Goal: Information Seeking & Learning: Learn about a topic

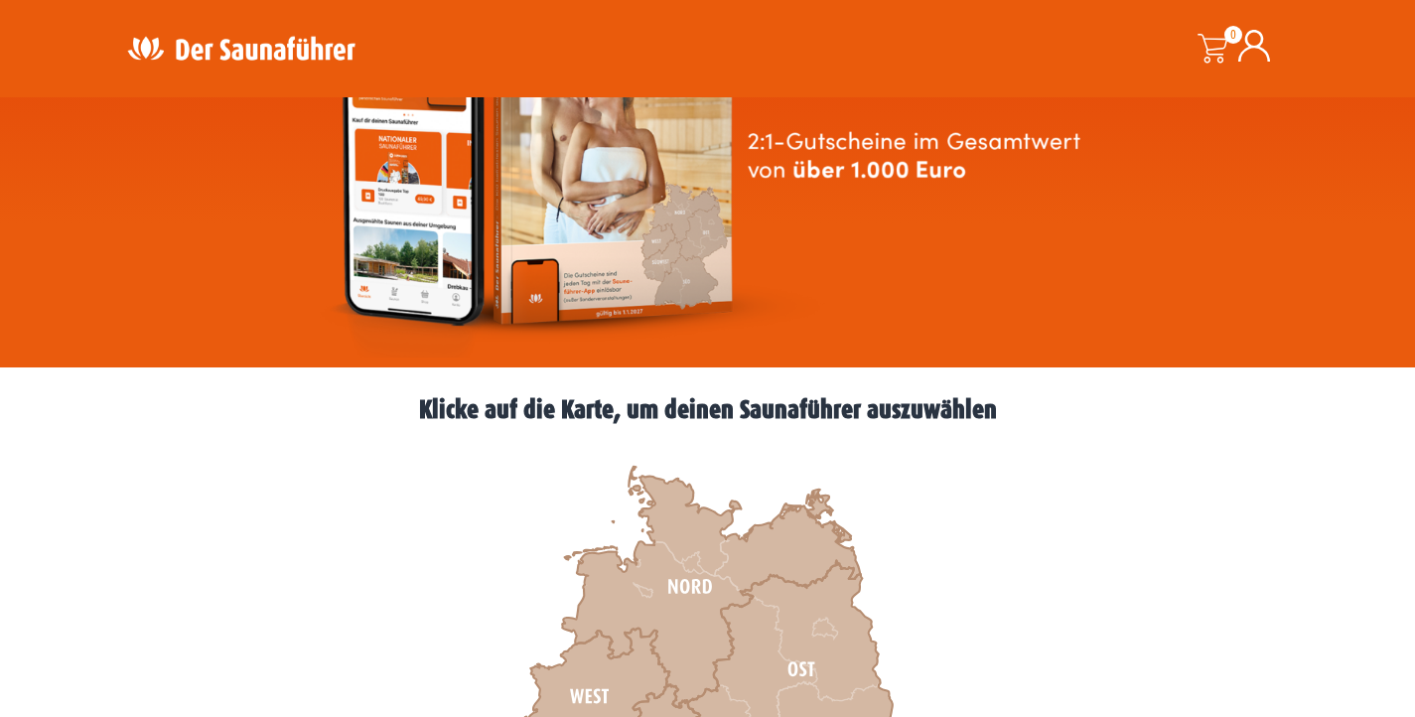
scroll to position [620, 0]
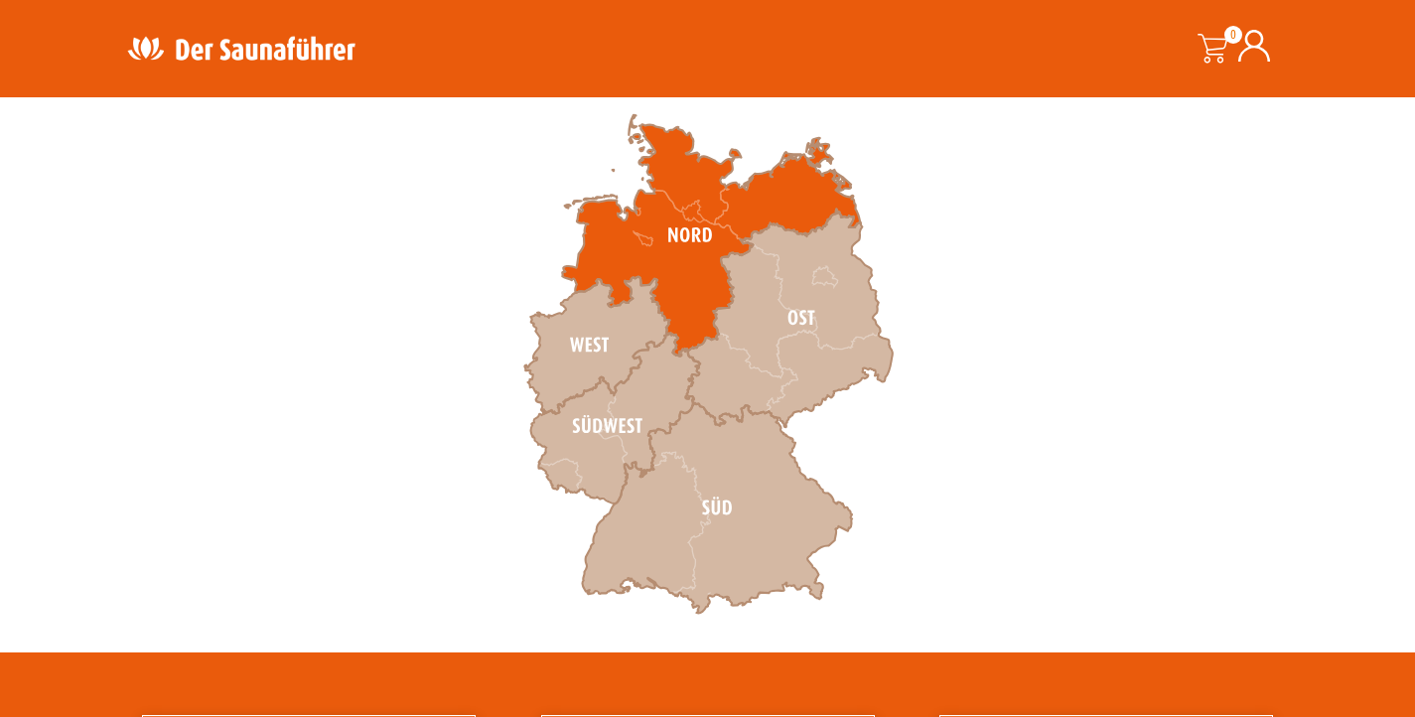
click at [721, 208] on icon at bounding box center [711, 235] width 298 height 241
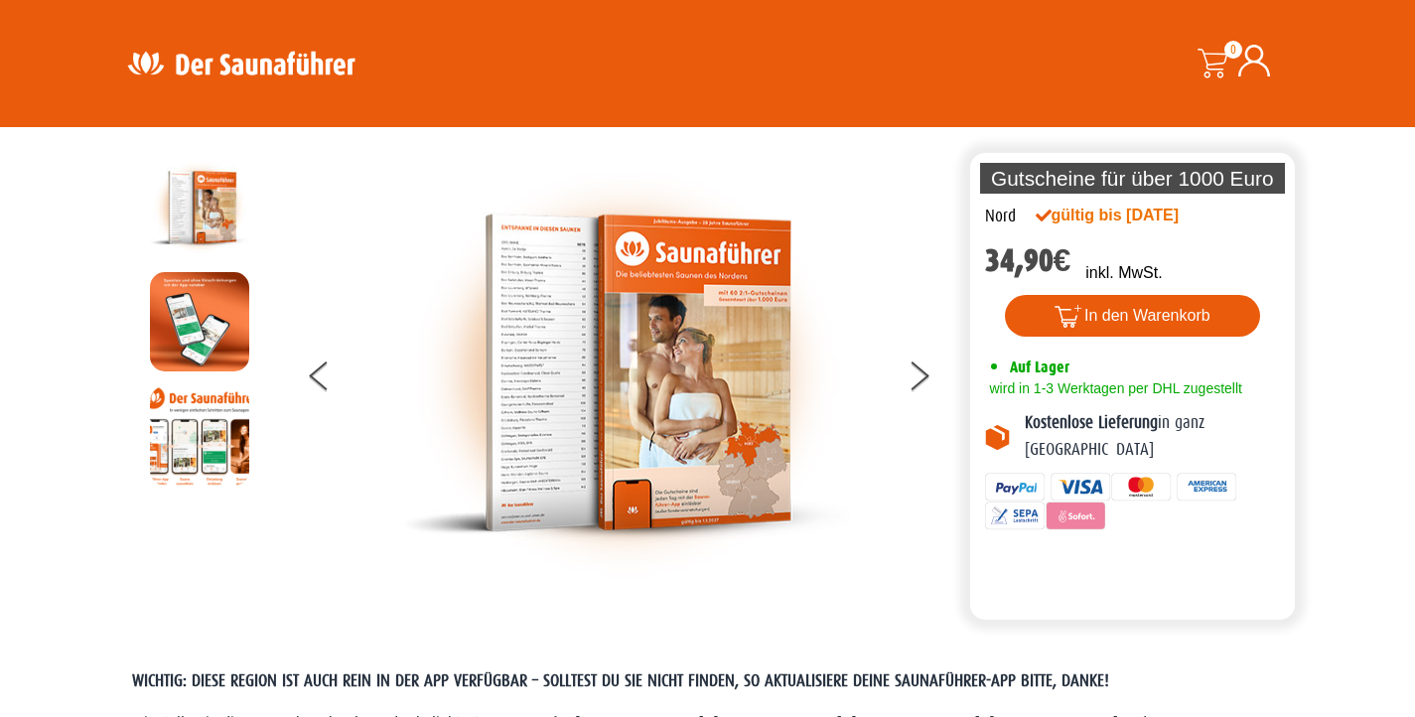
scroll to position [45, 0]
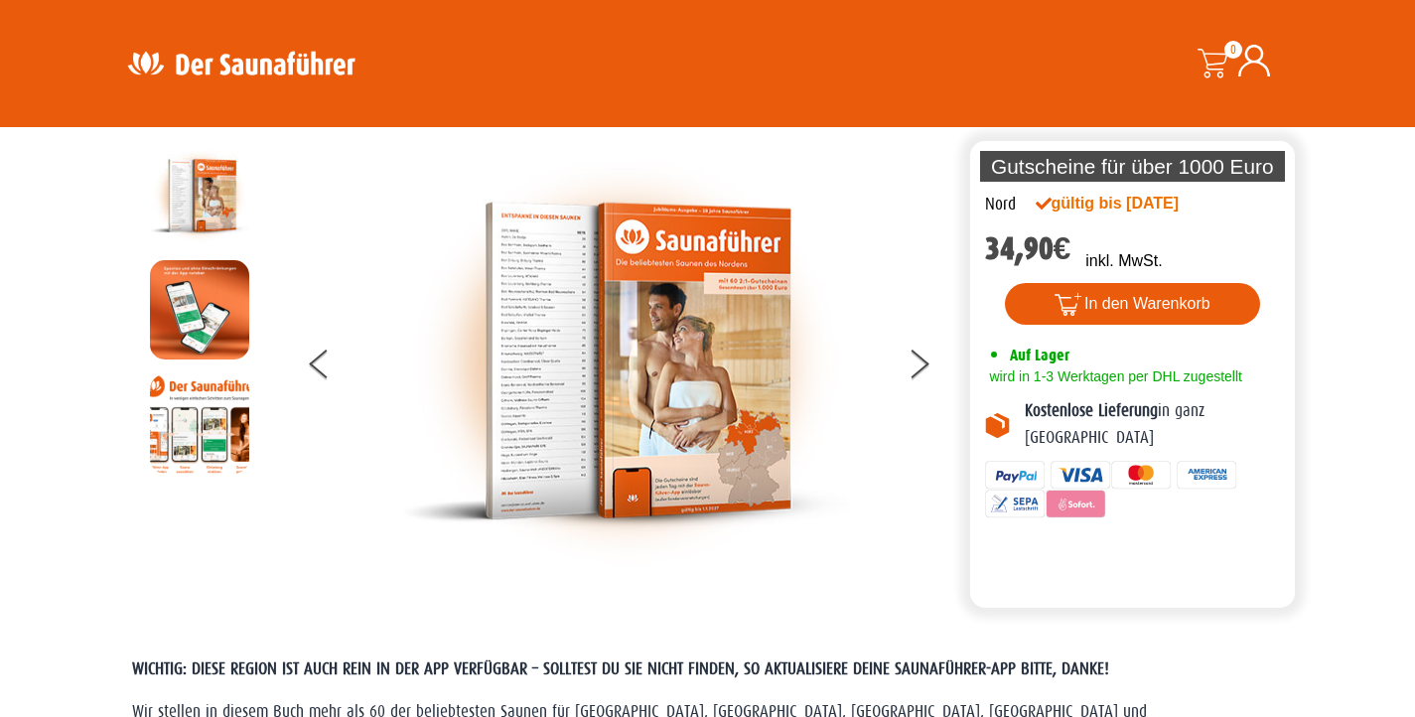
click at [170, 419] on img at bounding box center [199, 423] width 99 height 99
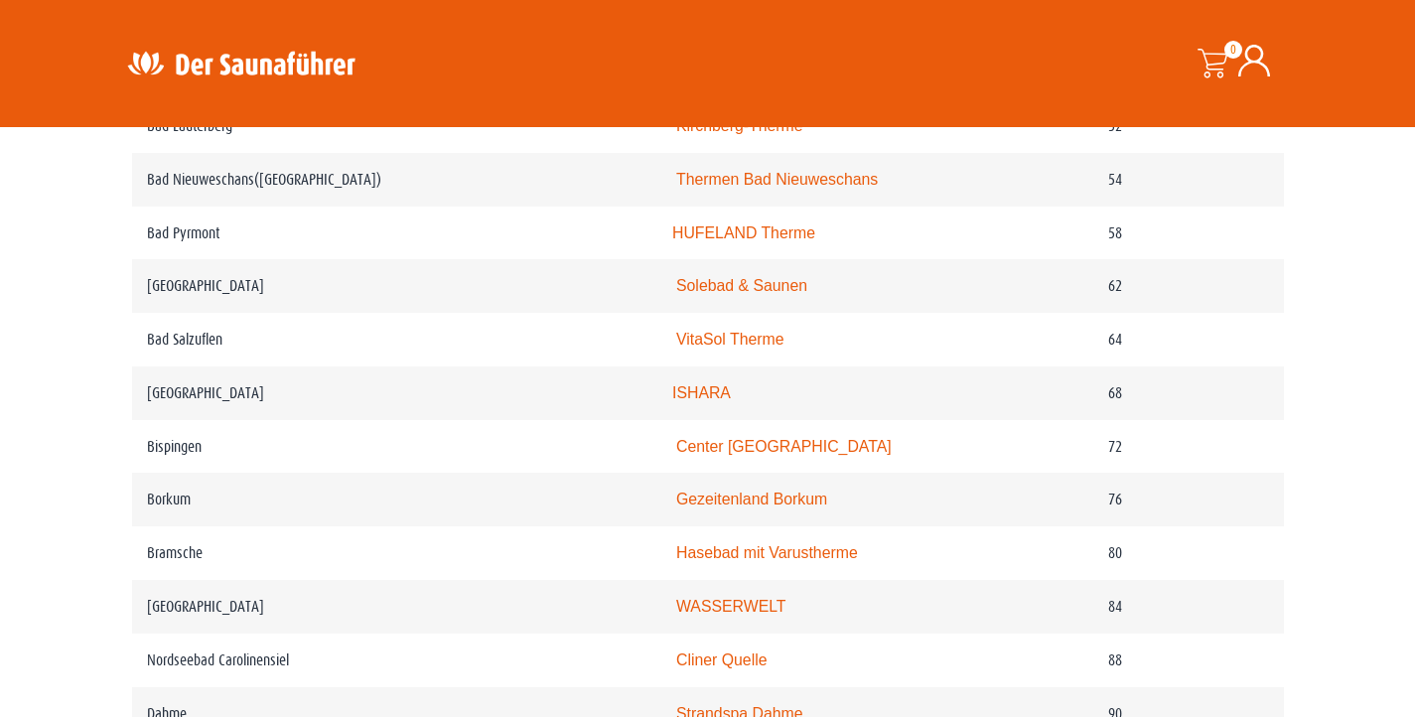
scroll to position [1569, 0]
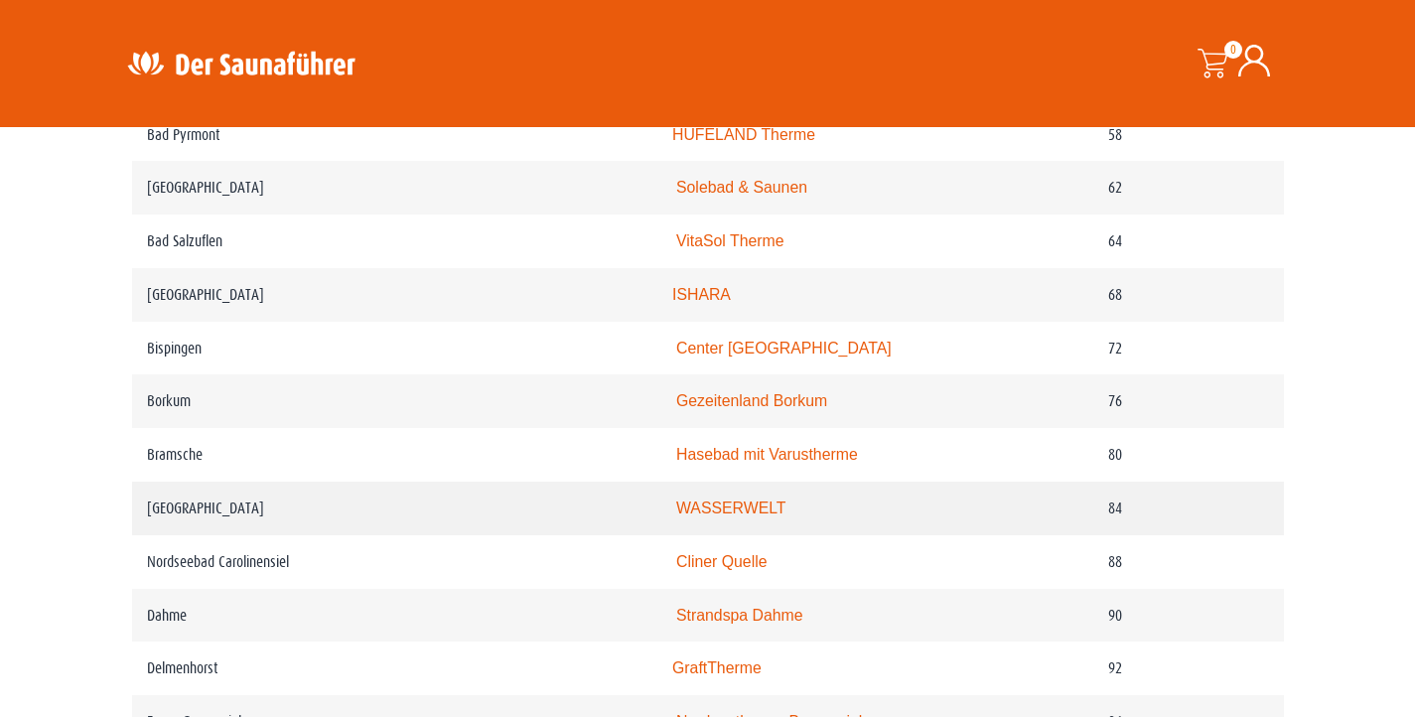
click at [679, 516] on link "WASSERWELT" at bounding box center [731, 507] width 110 height 17
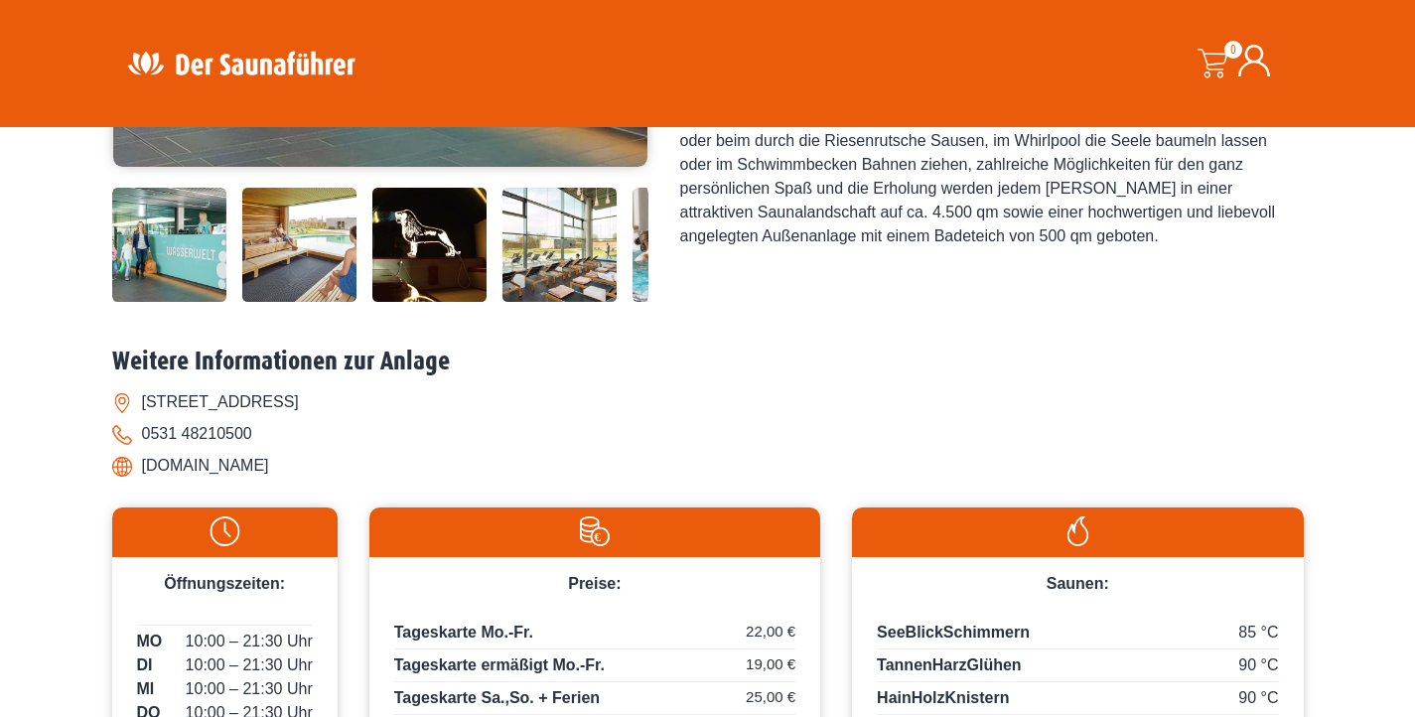
scroll to position [699, 0]
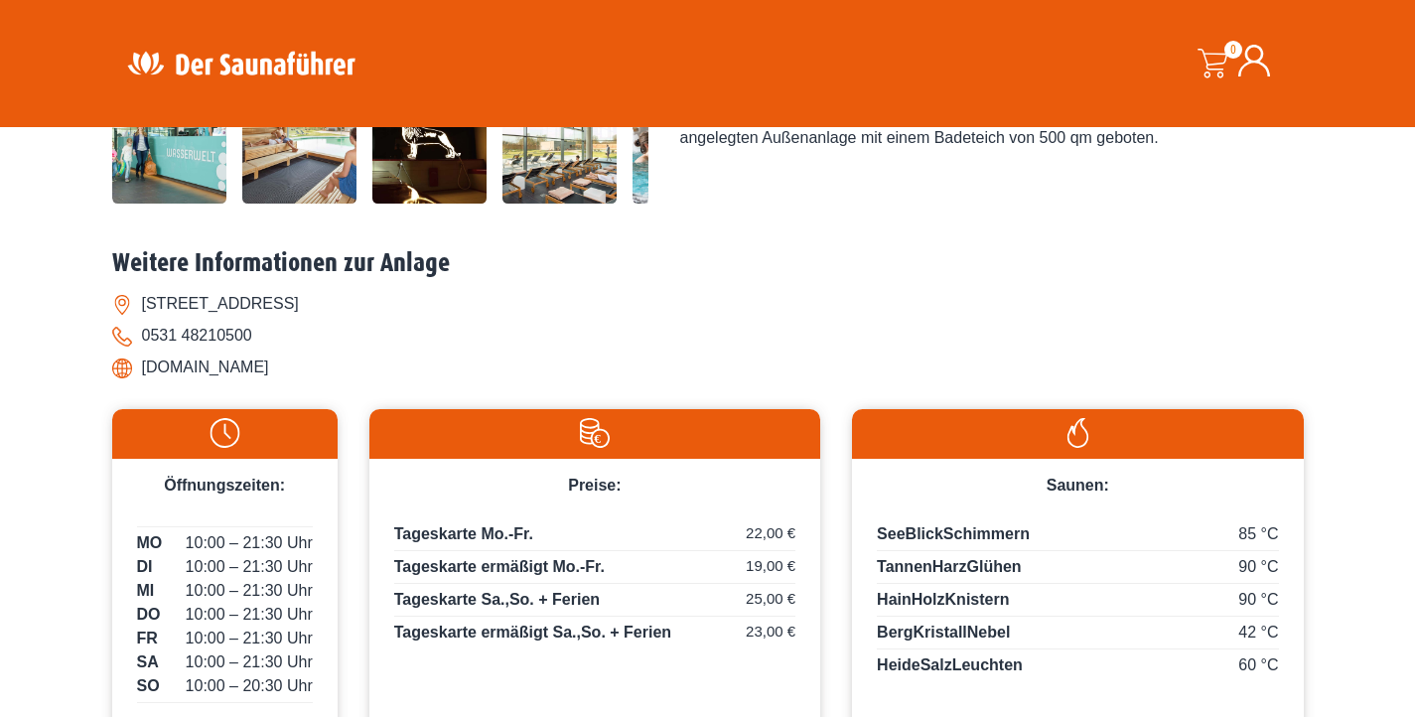
click at [434, 204] on img at bounding box center [429, 146] width 114 height 114
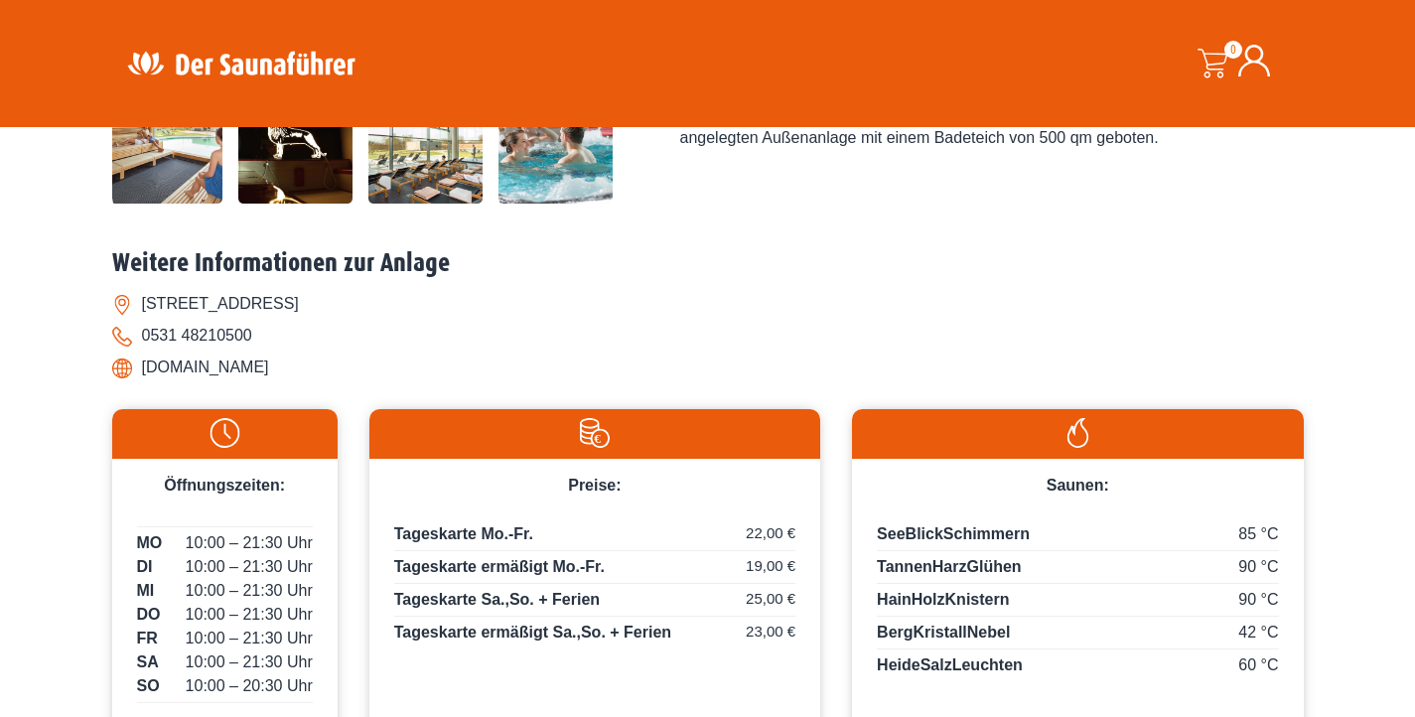
click at [403, 204] on img at bounding box center [425, 146] width 114 height 114
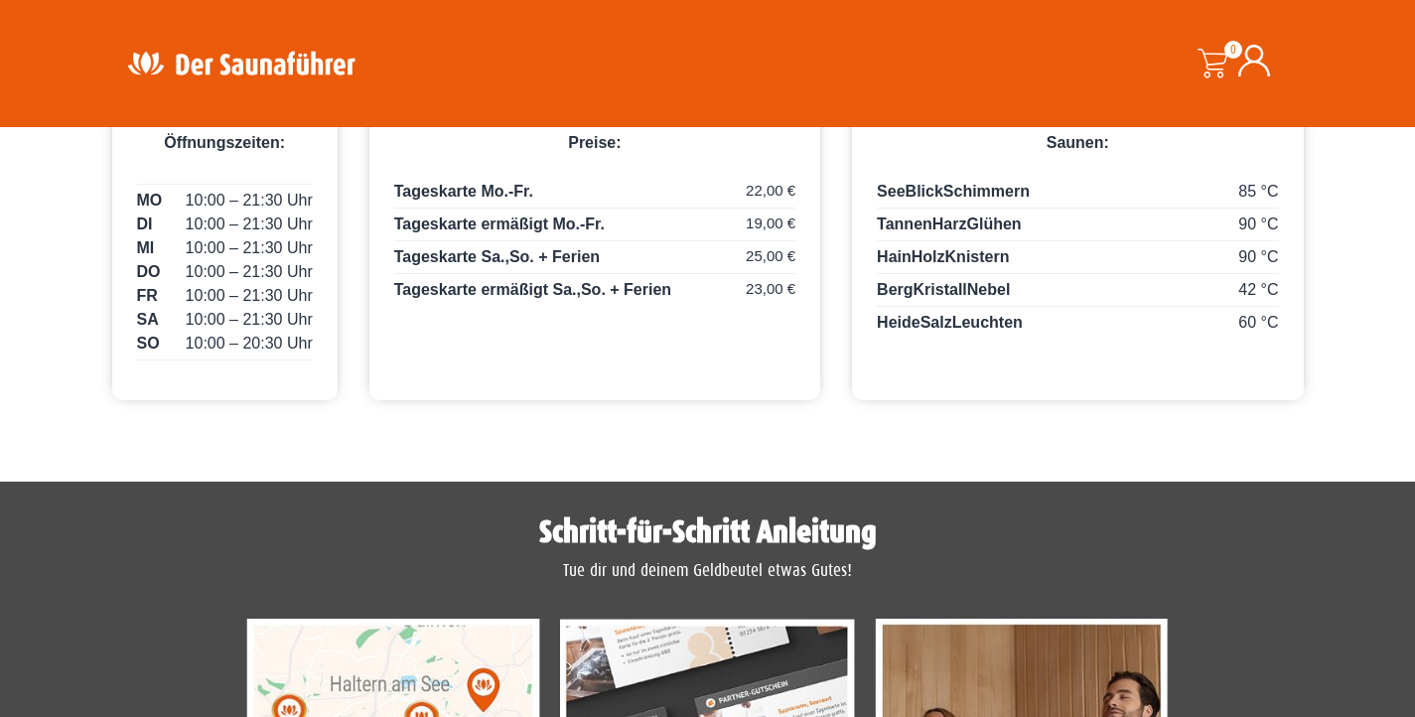
scroll to position [1337, 0]
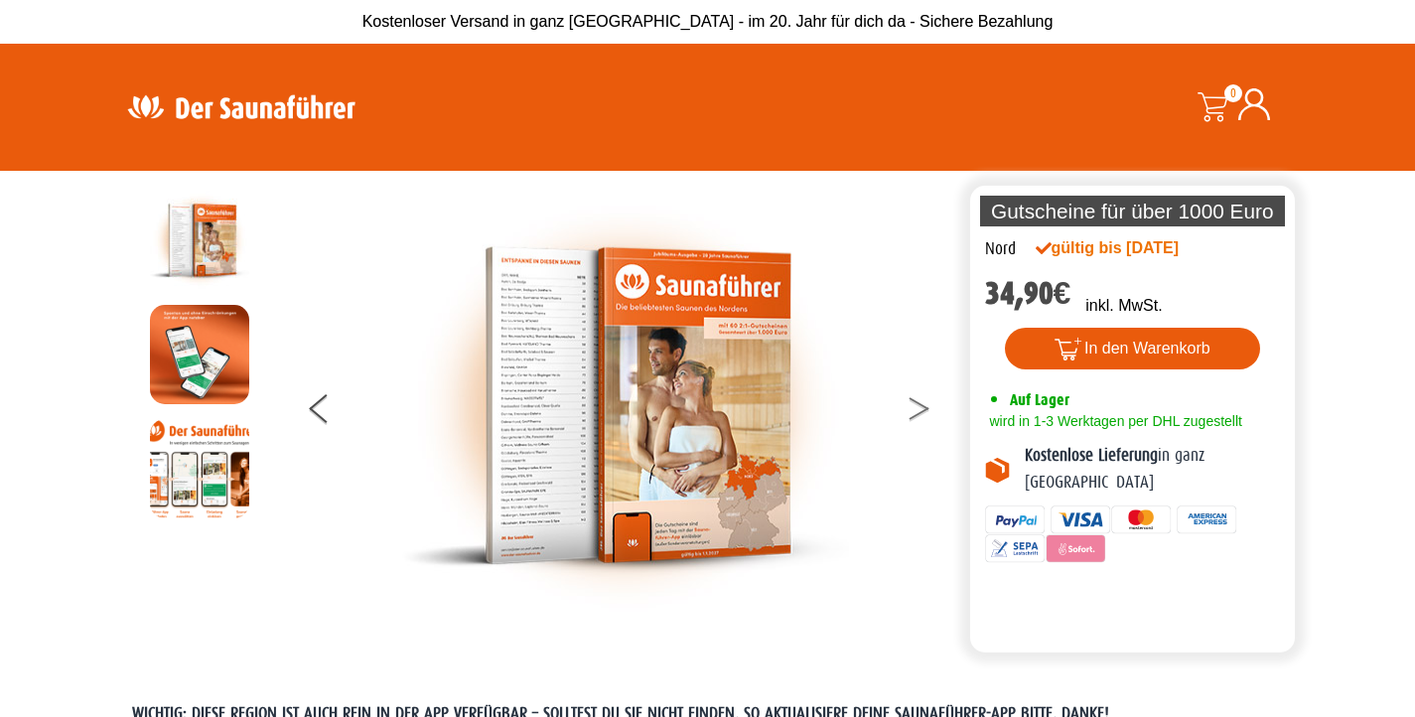
click at [925, 418] on button at bounding box center [931, 412] width 50 height 50
